Goal: Transaction & Acquisition: Purchase product/service

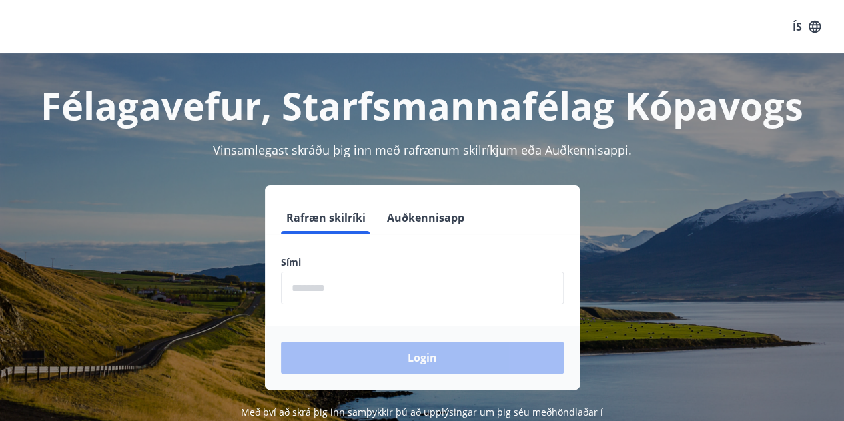
click at [483, 260] on label "Sími" at bounding box center [422, 262] width 283 height 13
click at [431, 276] on input "phone" at bounding box center [422, 288] width 283 height 33
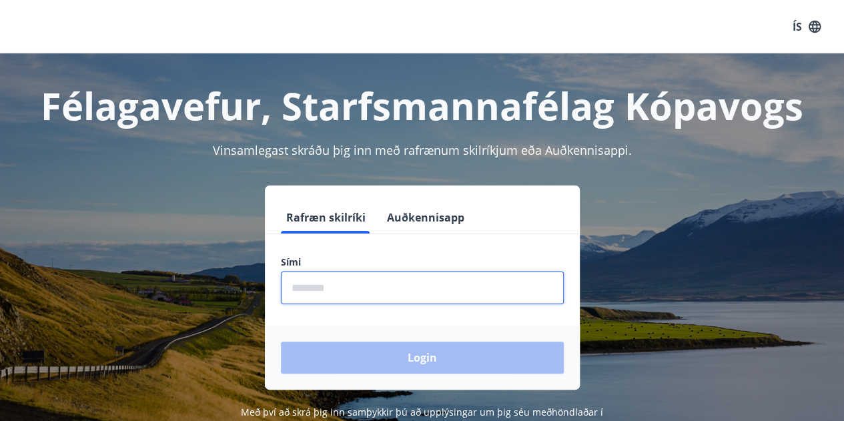
type input "********"
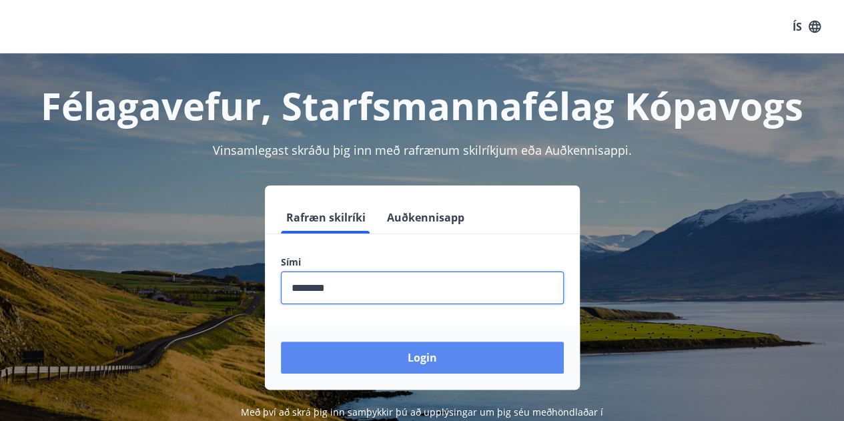
click at [393, 350] on button "Login" at bounding box center [422, 358] width 283 height 32
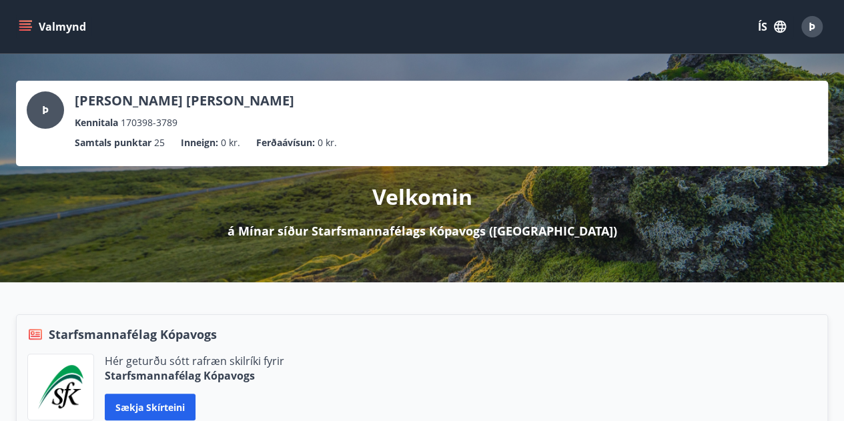
click at [27, 27] on icon "menu" at bounding box center [26, 26] width 15 height 1
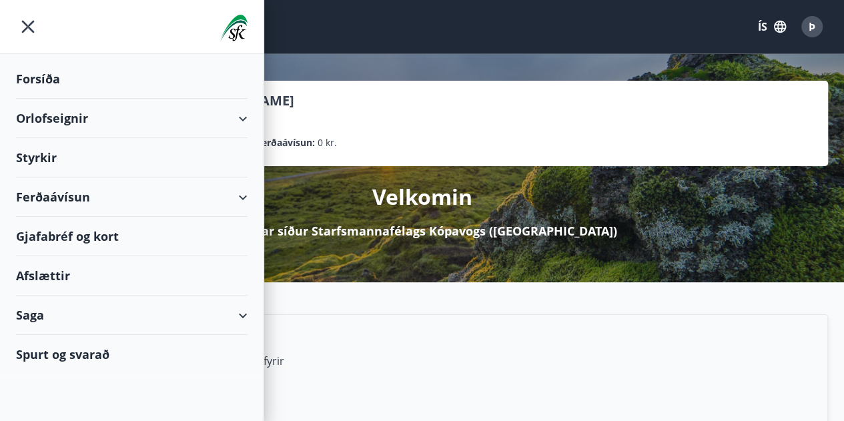
click at [36, 99] on div "Styrkir" at bounding box center [132, 78] width 232 height 39
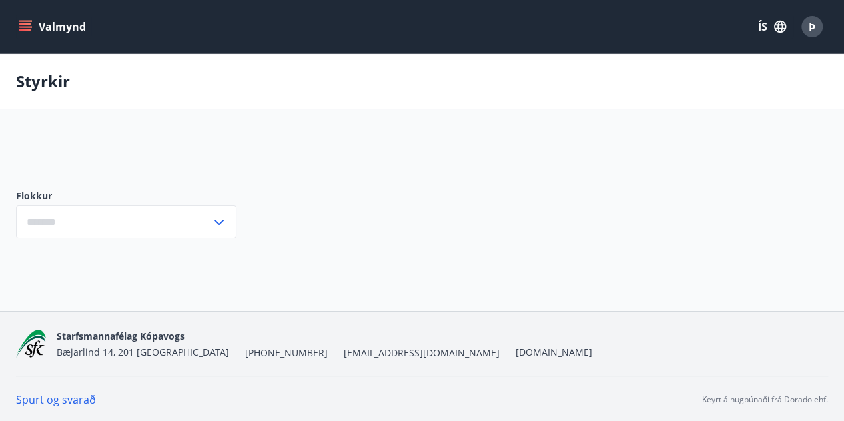
type input "***"
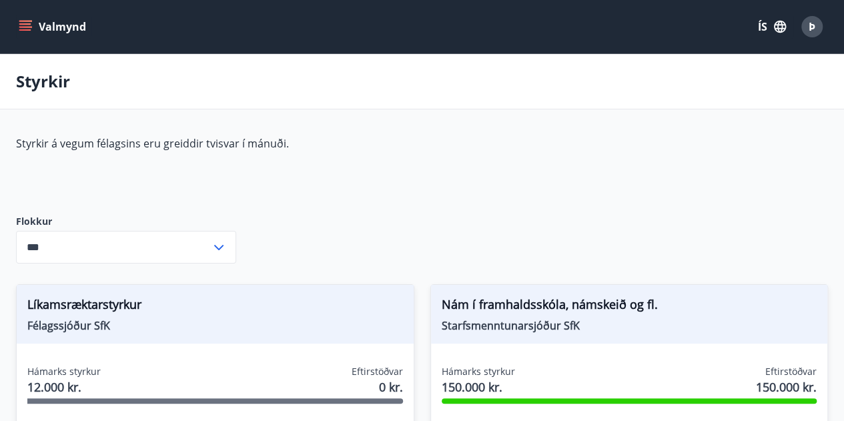
click at [26, 37] on button "Valmynd" at bounding box center [53, 27] width 75 height 24
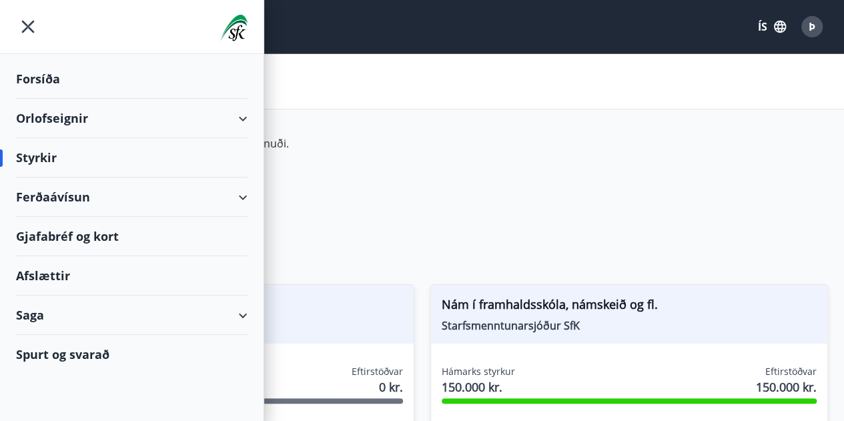
click at [95, 354] on div "Spurt og svarað" at bounding box center [132, 354] width 232 height 39
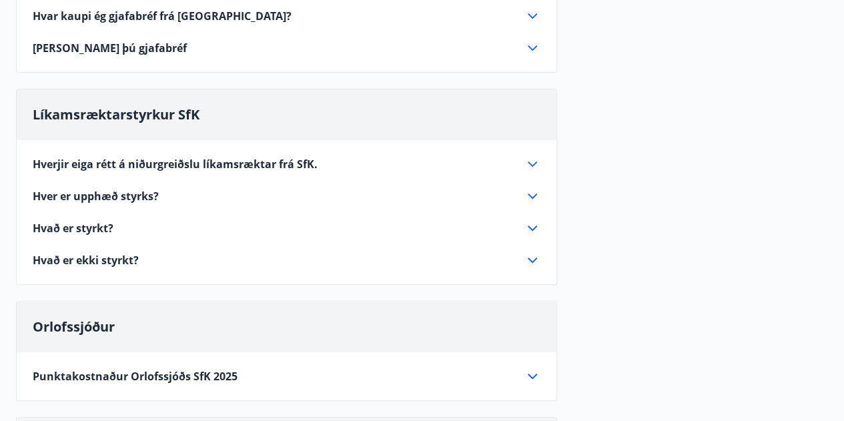
scroll to position [251, 0]
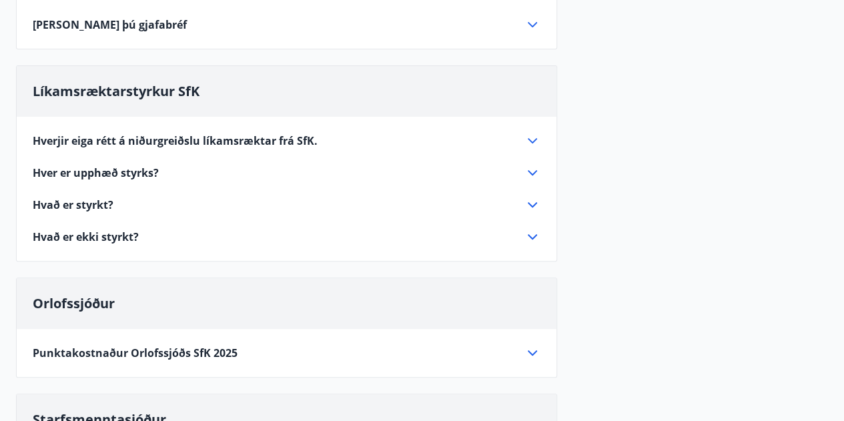
click at [206, 137] on span "Hverjir eiga rétt á niðurgreiðslu líkamsræktar frá SfK." at bounding box center [175, 141] width 285 height 15
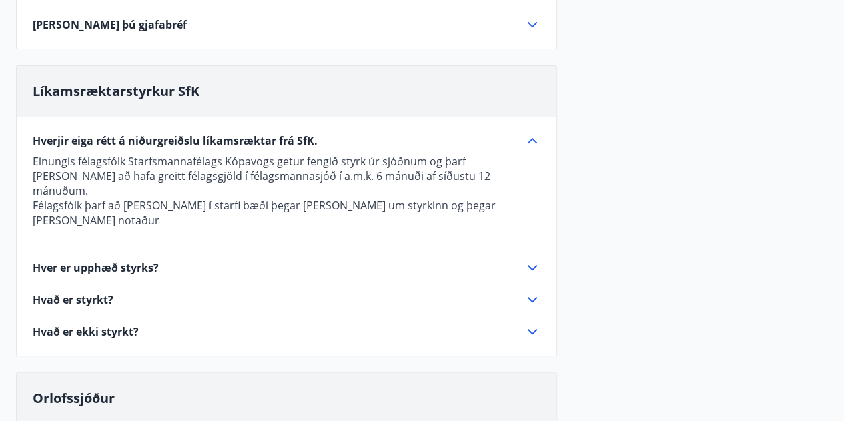
click at [206, 137] on span "Hverjir eiga rétt á niðurgreiðslu líkamsræktar frá SfK." at bounding box center [175, 141] width 285 height 15
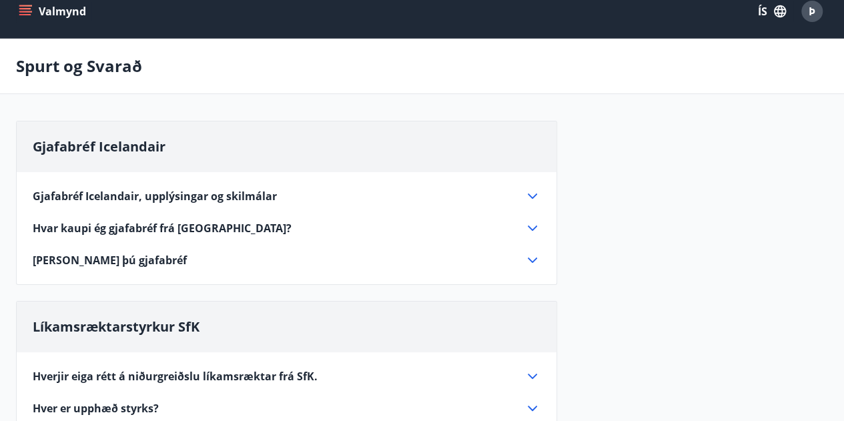
scroll to position [12, 0]
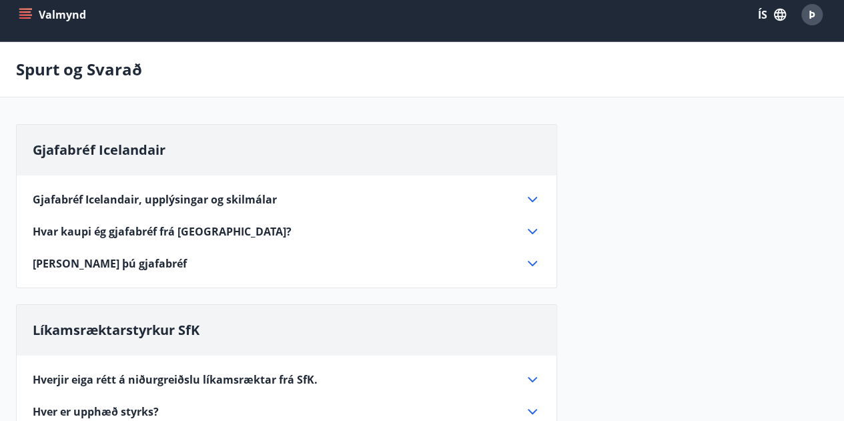
click at [29, 11] on icon "menu" at bounding box center [25, 11] width 12 height 1
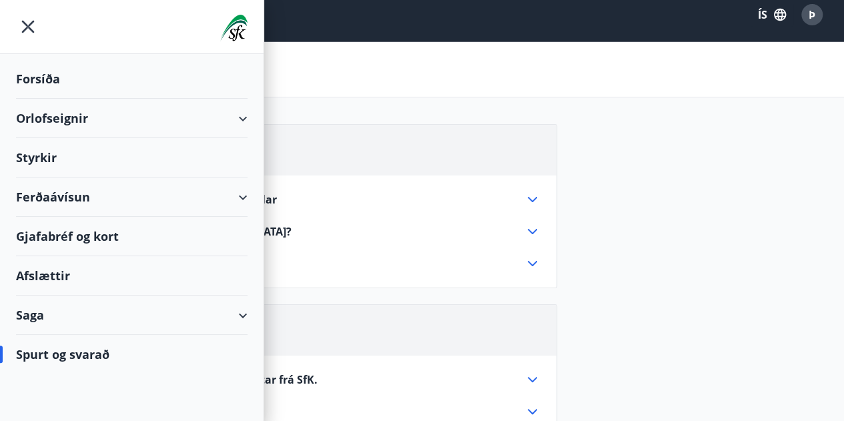
click at [56, 194] on div "Ferðaávísun" at bounding box center [132, 197] width 232 height 39
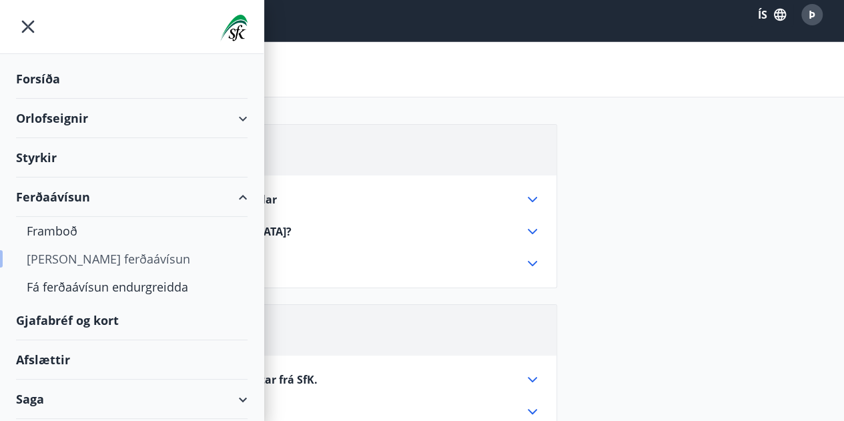
click at [69, 266] on div "Kaupa ferðaávísun" at bounding box center [132, 259] width 210 height 28
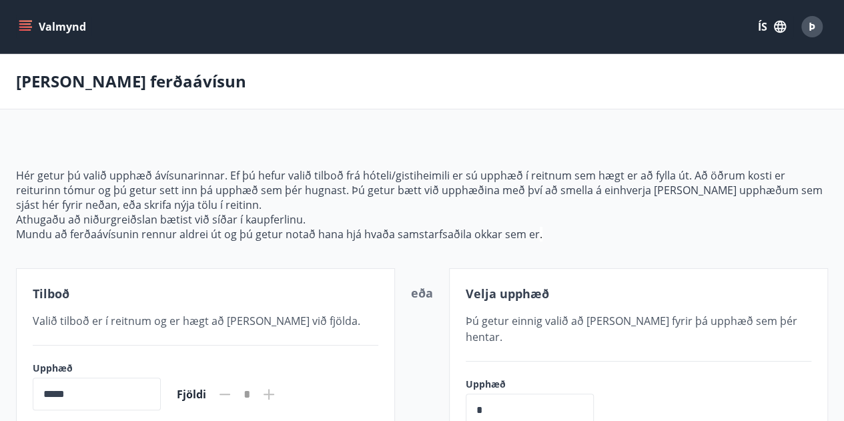
click at [20, 27] on icon "menu" at bounding box center [26, 26] width 15 height 1
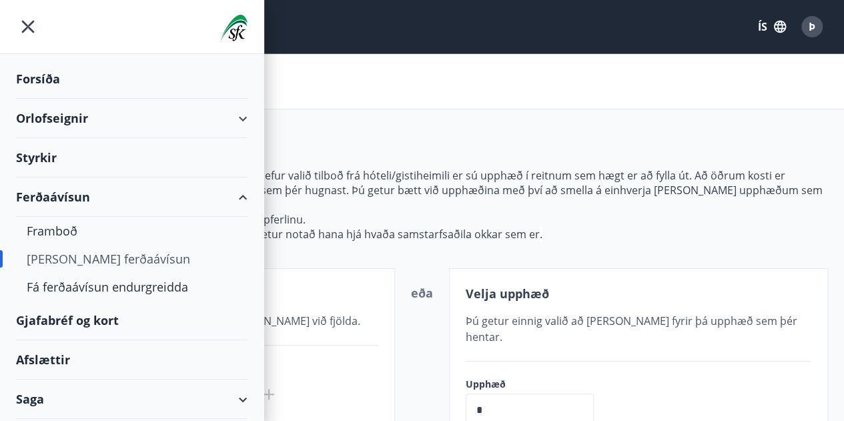
click at [76, 314] on div "Gjafabréf og kort" at bounding box center [132, 320] width 232 height 39
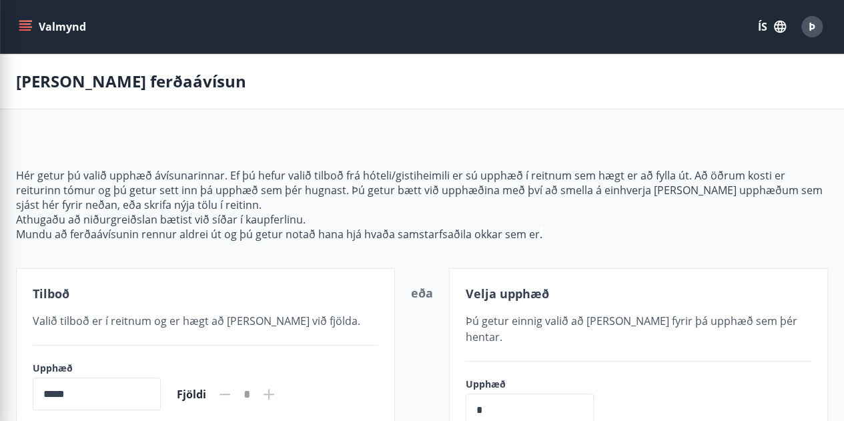
click at [511, 67] on div "Kaupa ferðaávísun" at bounding box center [422, 81] width 844 height 55
click at [37, 29] on button "Valmynd" at bounding box center [53, 27] width 75 height 24
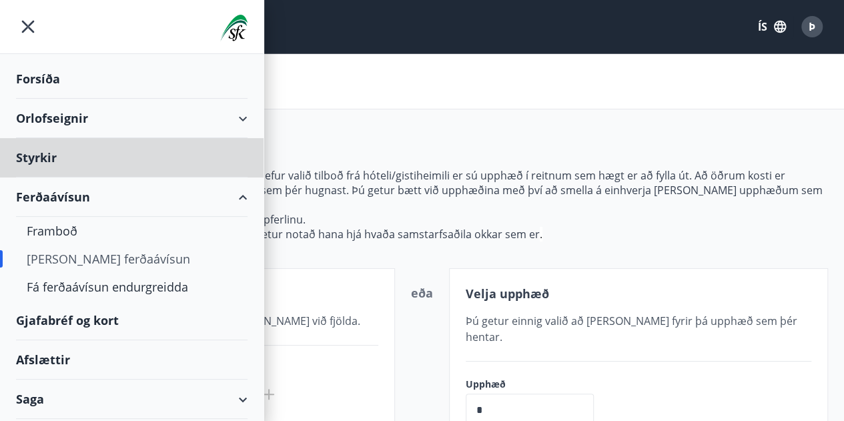
click at [44, 80] on div "Forsíða" at bounding box center [132, 78] width 232 height 39
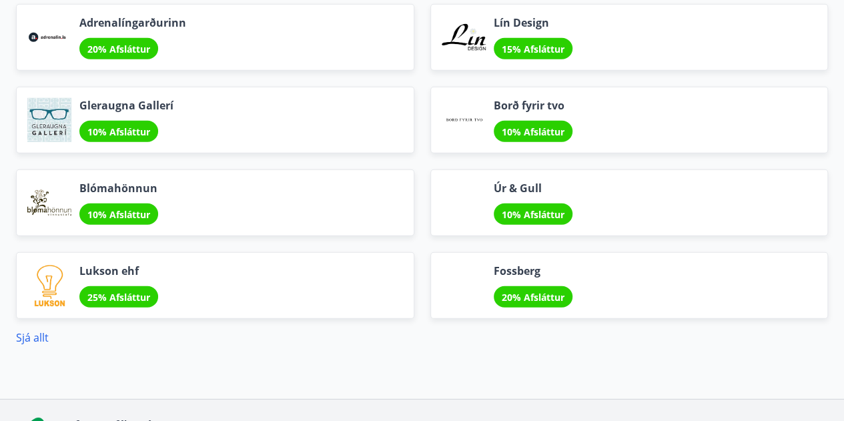
scroll to position [1719, 0]
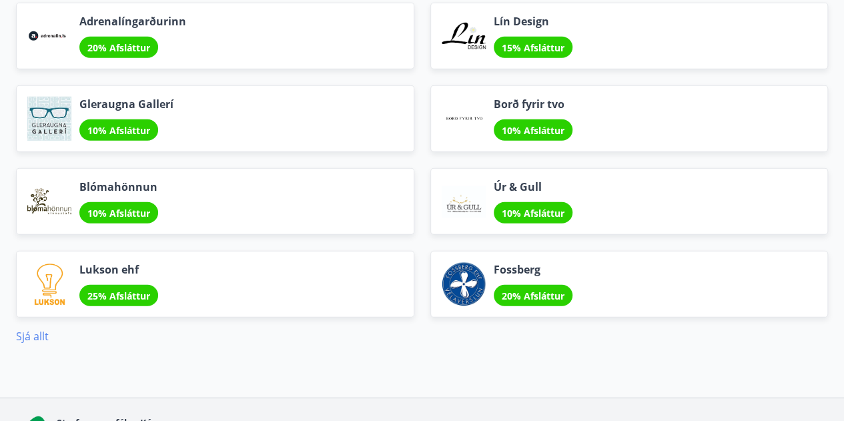
click at [29, 330] on link "Sjá allt" at bounding box center [32, 336] width 33 height 15
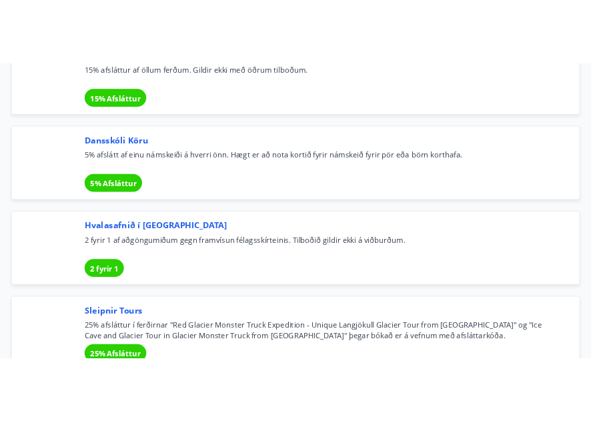
scroll to position [6172, 0]
